Goal: Entertainment & Leisure: Browse casually

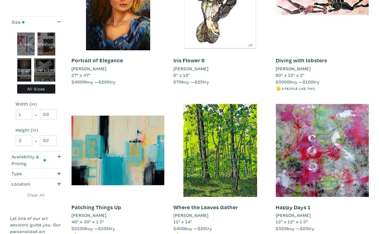
scroll to position [1067, 0]
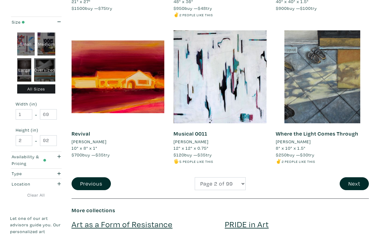
scroll to position [1124, 0]
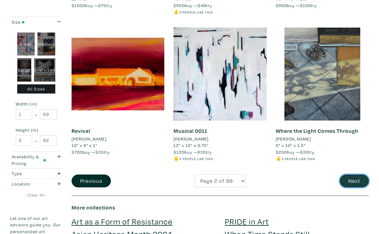
click at [361, 175] on button "Next" at bounding box center [354, 181] width 29 height 13
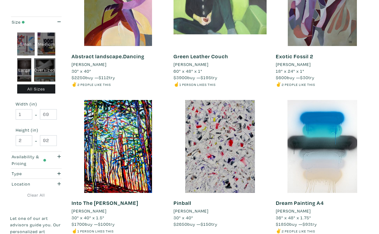
scroll to position [1059, 0]
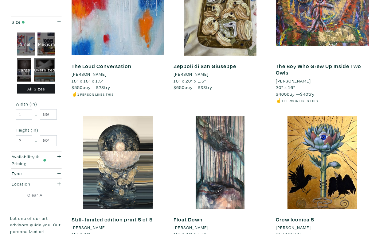
scroll to position [1053, 0]
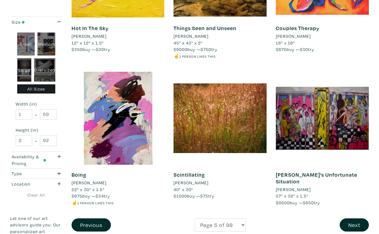
scroll to position [1087, 0]
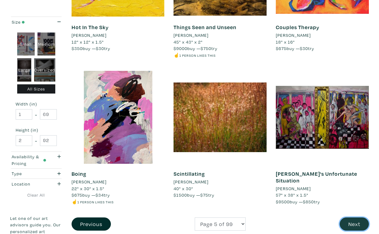
click at [354, 218] on button "Next" at bounding box center [354, 224] width 29 height 13
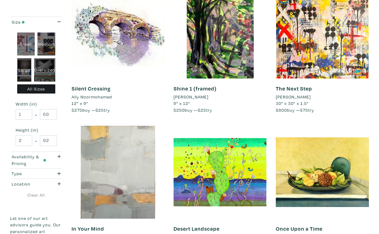
scroll to position [1038, 0]
